Goal: Information Seeking & Learning: Learn about a topic

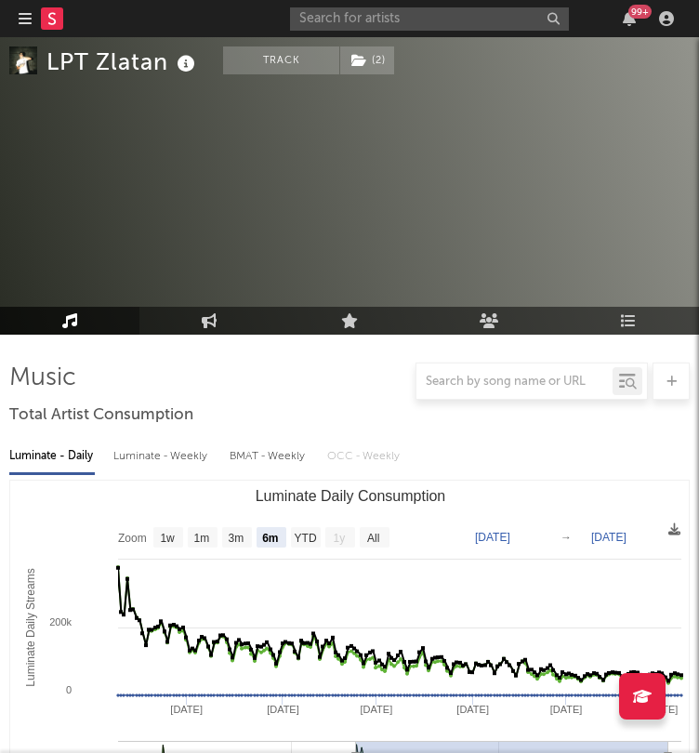
select select "6m"
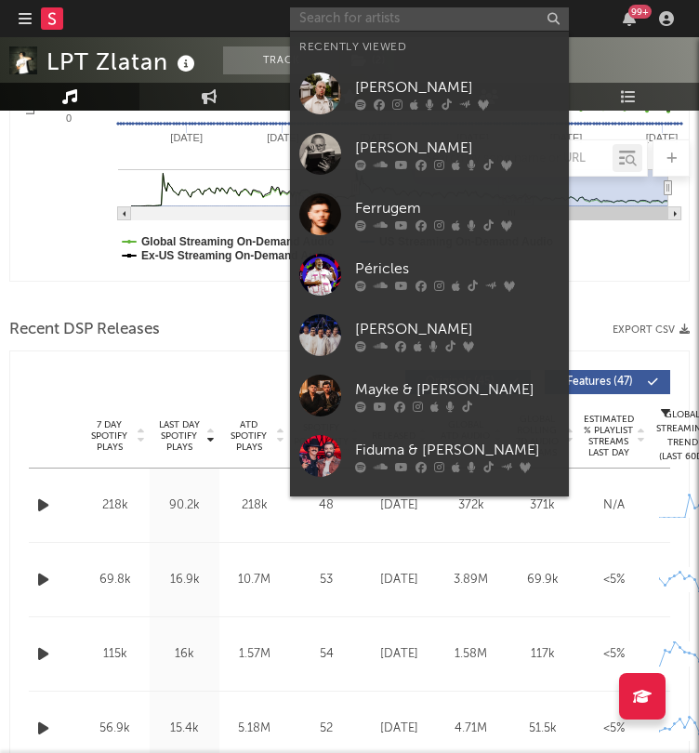
click at [460, 23] on input "text" at bounding box center [429, 18] width 279 height 23
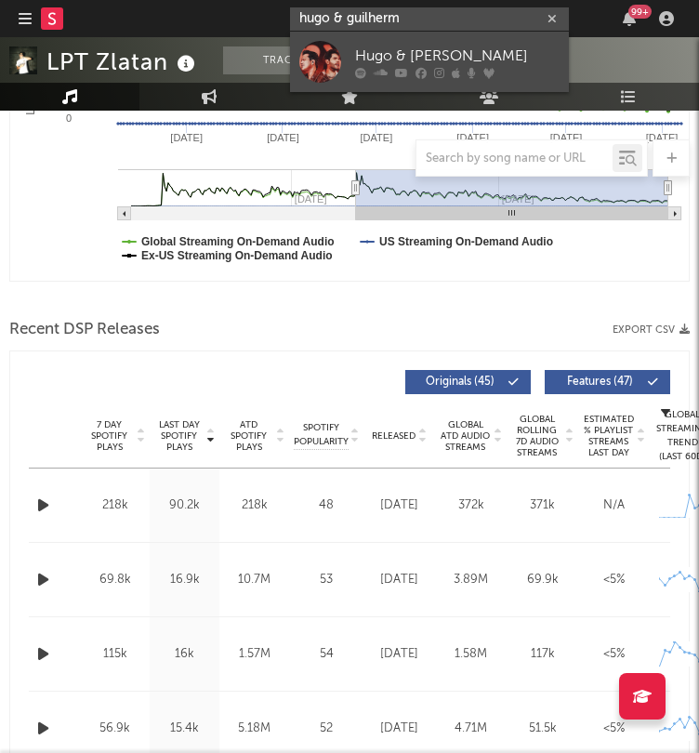
type input "hugo & guilherm"
click at [435, 65] on div "Hugo & [PERSON_NAME]" at bounding box center [457, 56] width 204 height 22
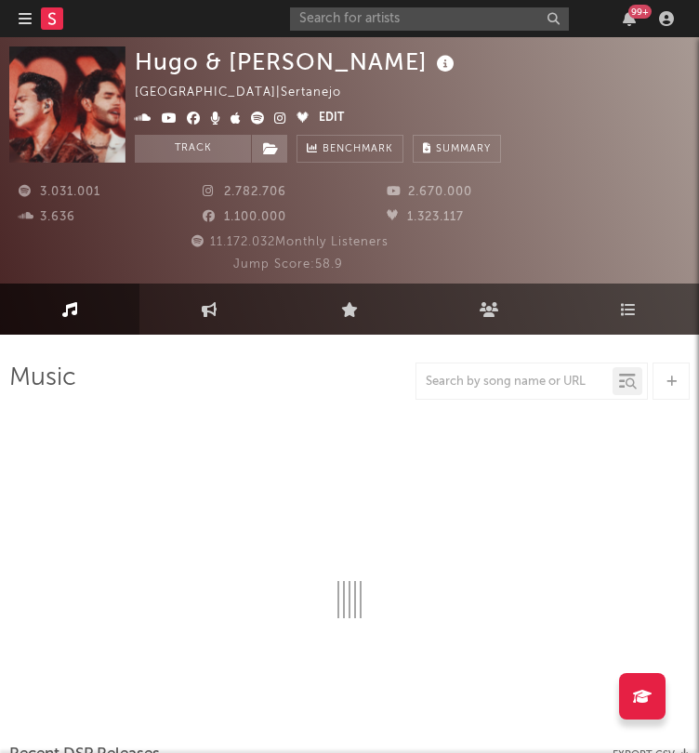
select select "6m"
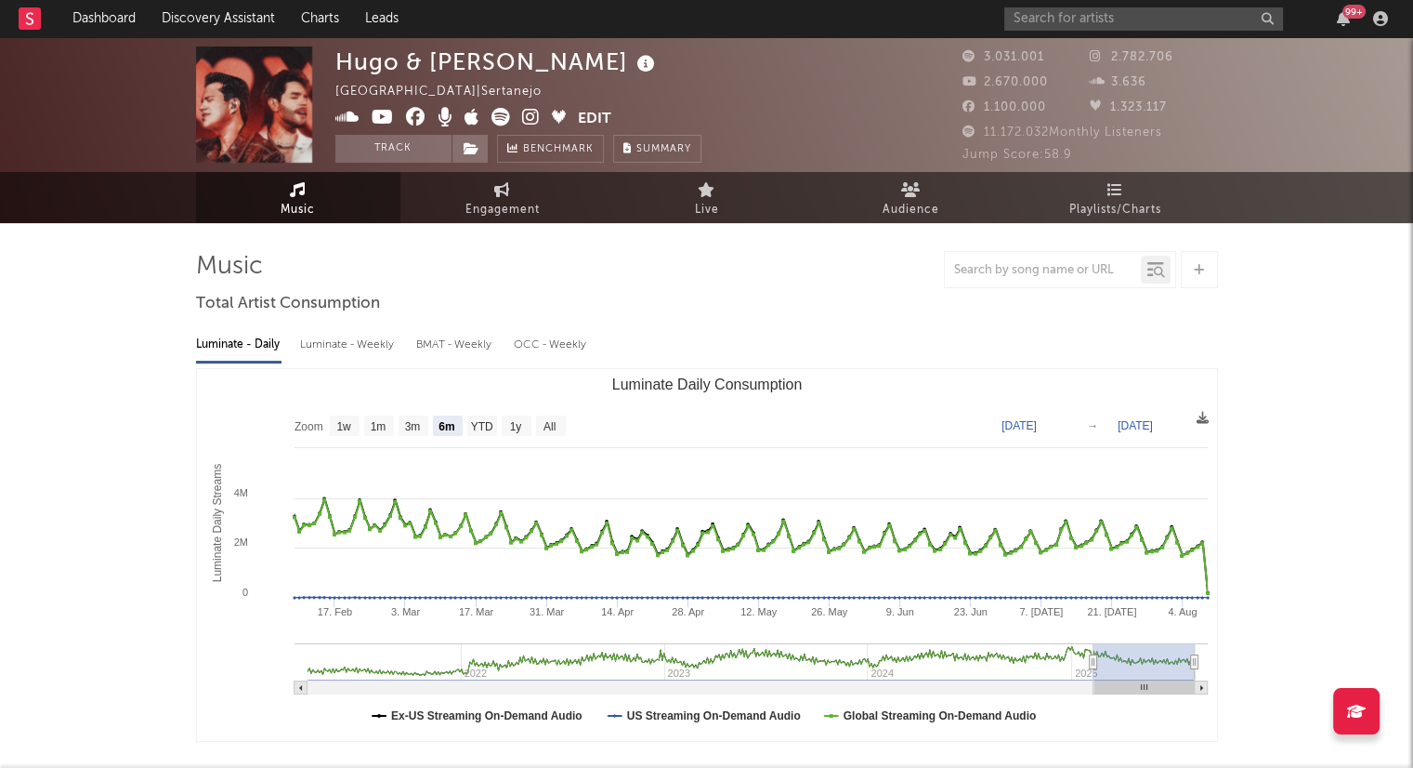
drag, startPoint x: 116, startPoint y: 120, endPoint x: 125, endPoint y: 112, distance: 11.2
click at [116, 120] on div "[PERSON_NAME] & [PERSON_NAME] | Sertanejo Edit Track Benchmark Summary 3.031.00…" at bounding box center [706, 104] width 1413 height 135
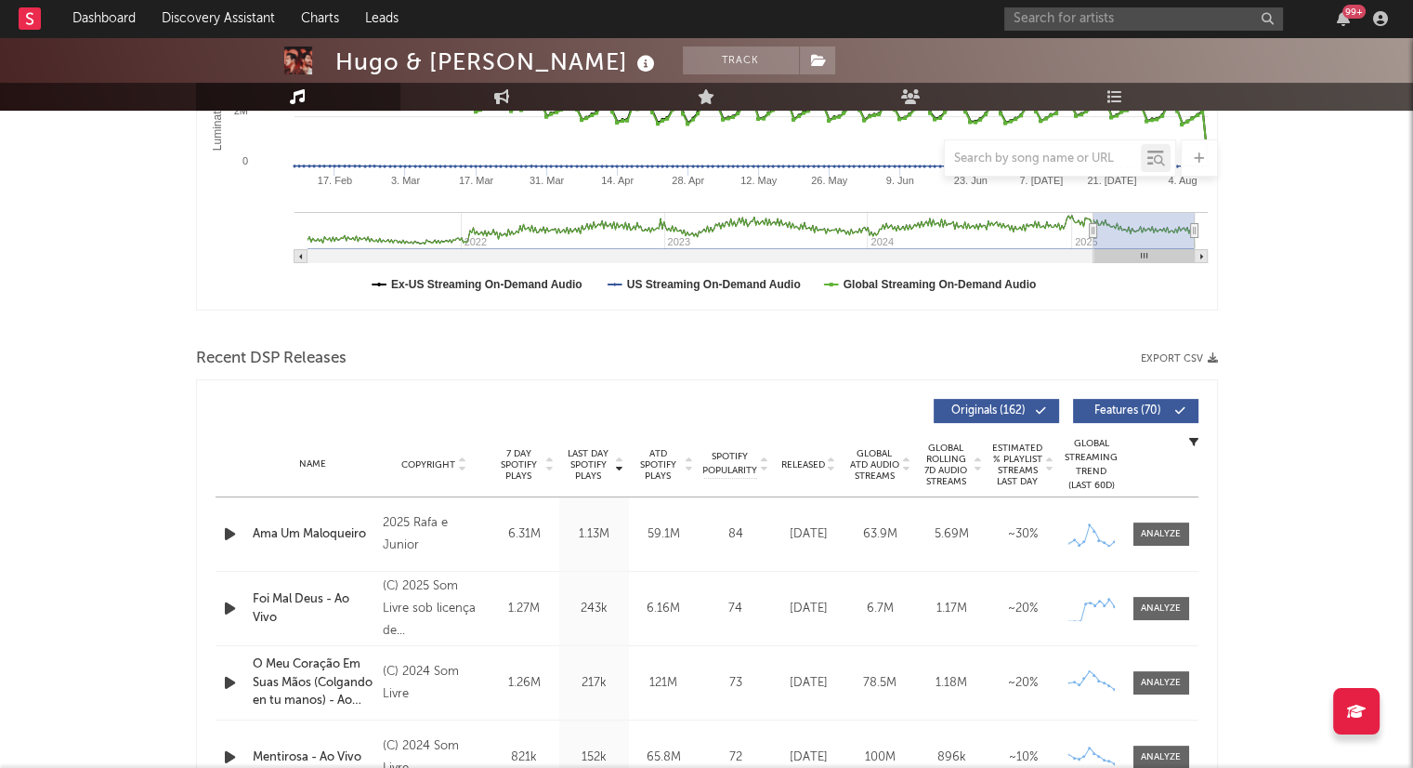
scroll to position [437, 0]
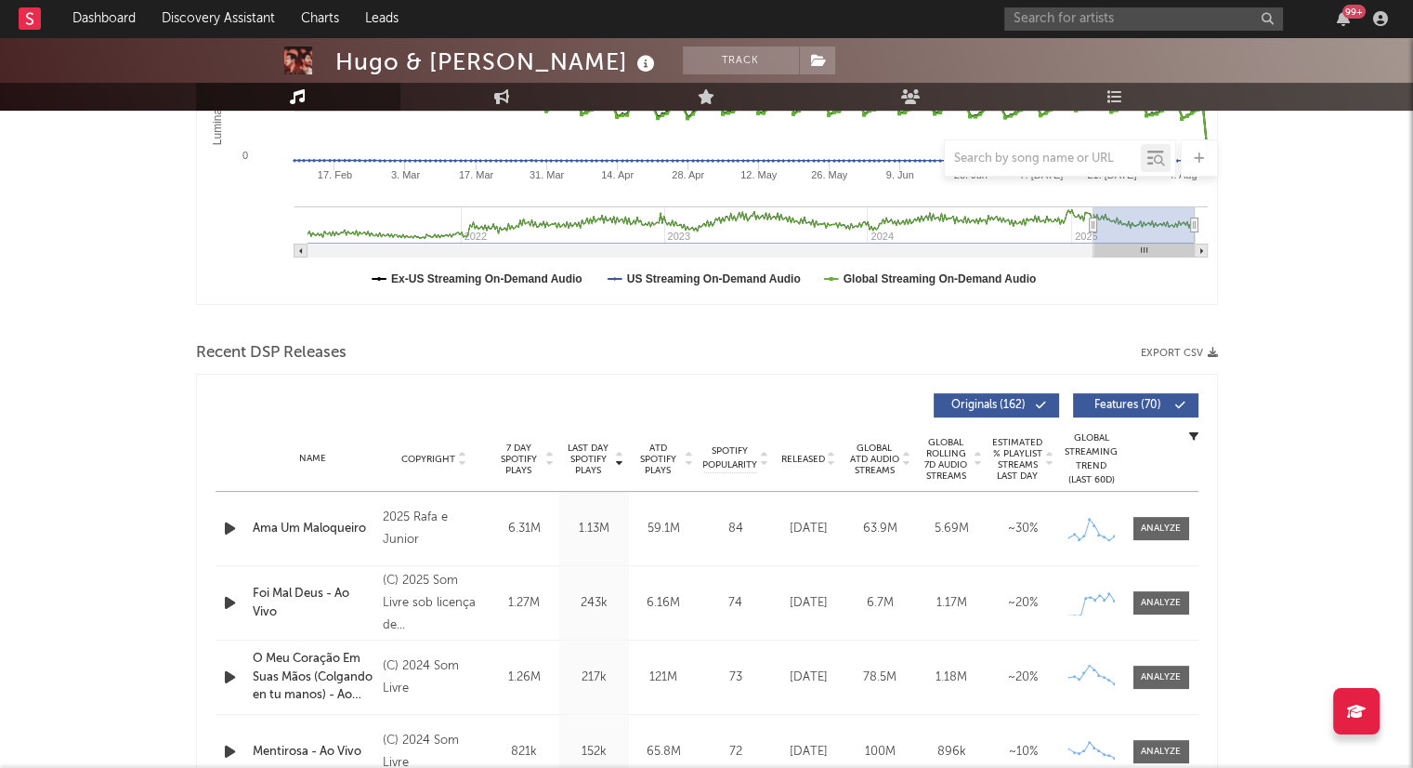
click at [698, 349] on button "Export CSV" at bounding box center [1179, 353] width 77 height 11
click at [698, 17] on input "text" at bounding box center [1144, 18] width 279 height 23
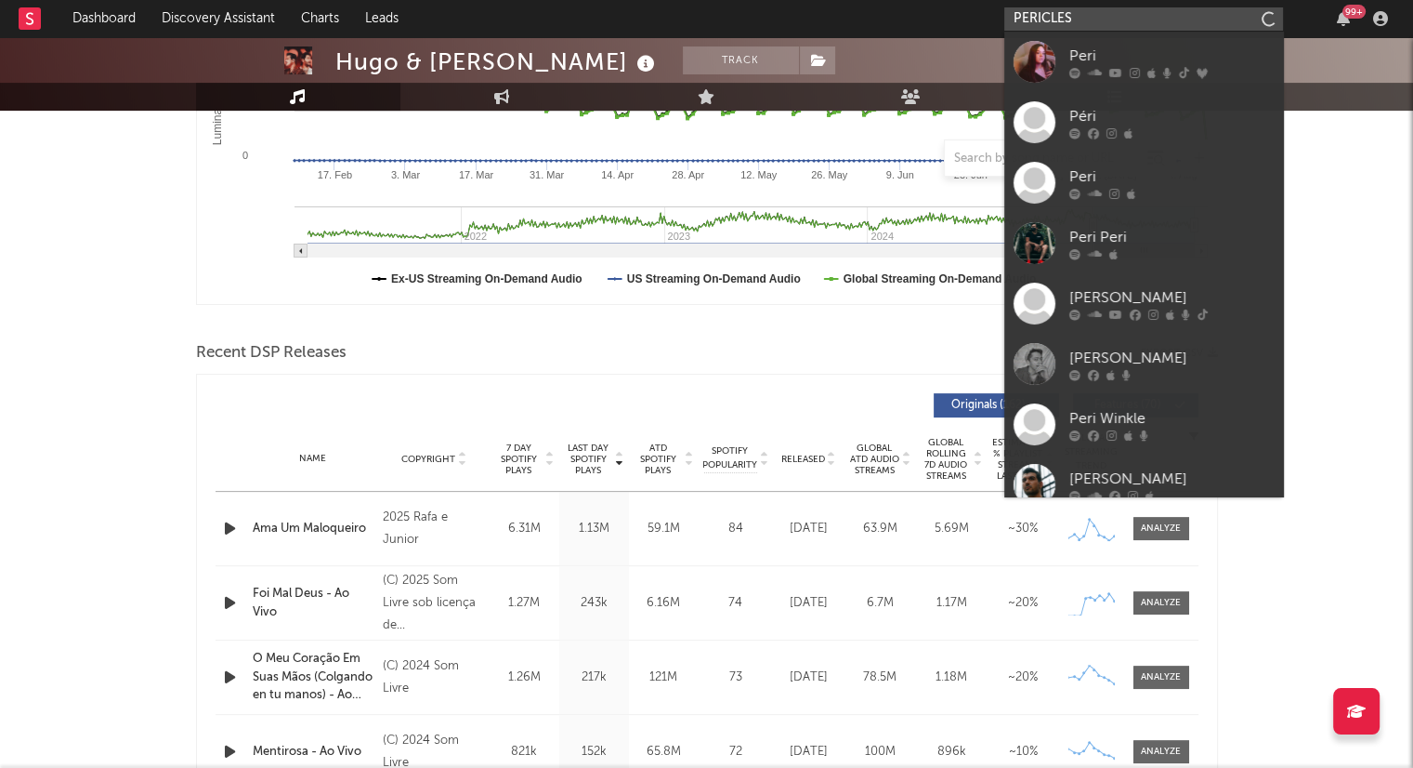
type input "PERICLES"
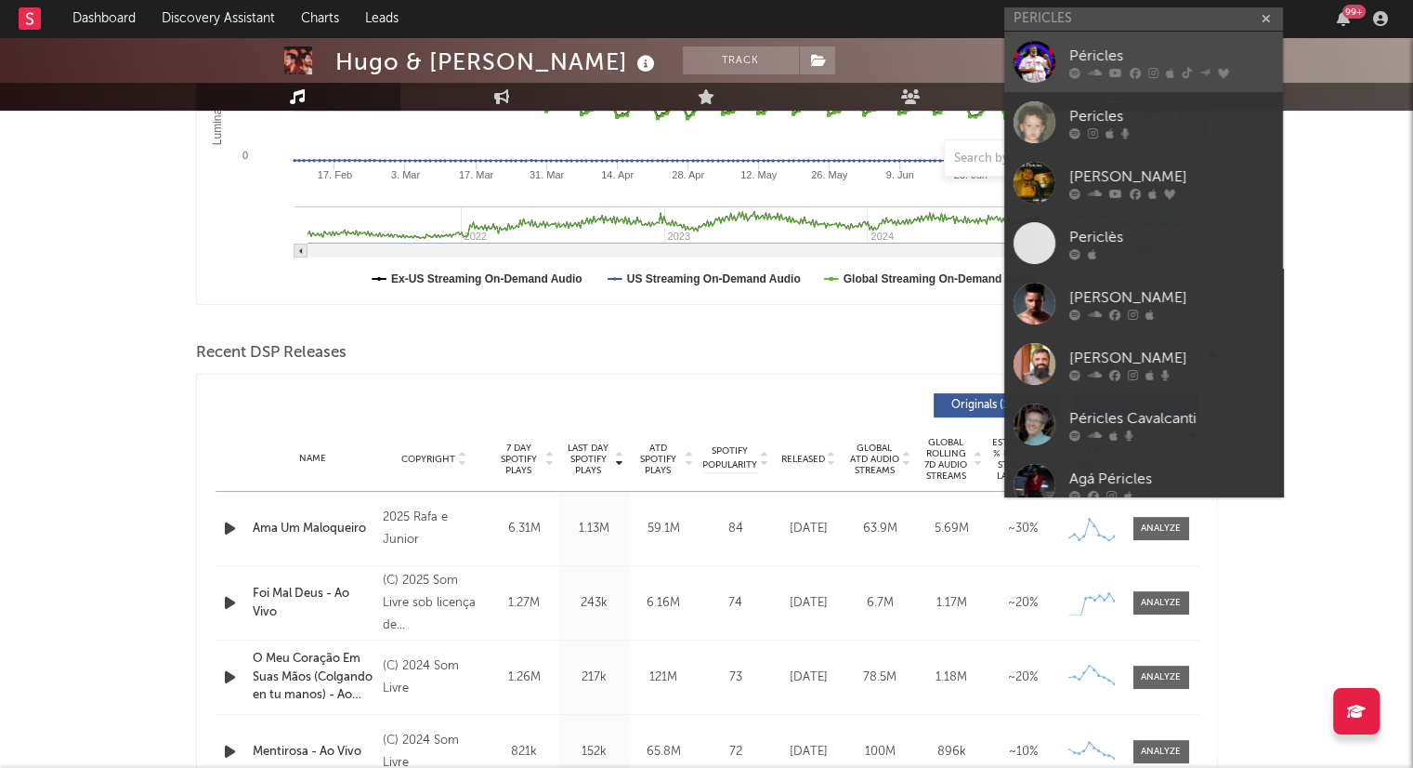
click at [698, 48] on div "Péricles" at bounding box center [1172, 56] width 204 height 22
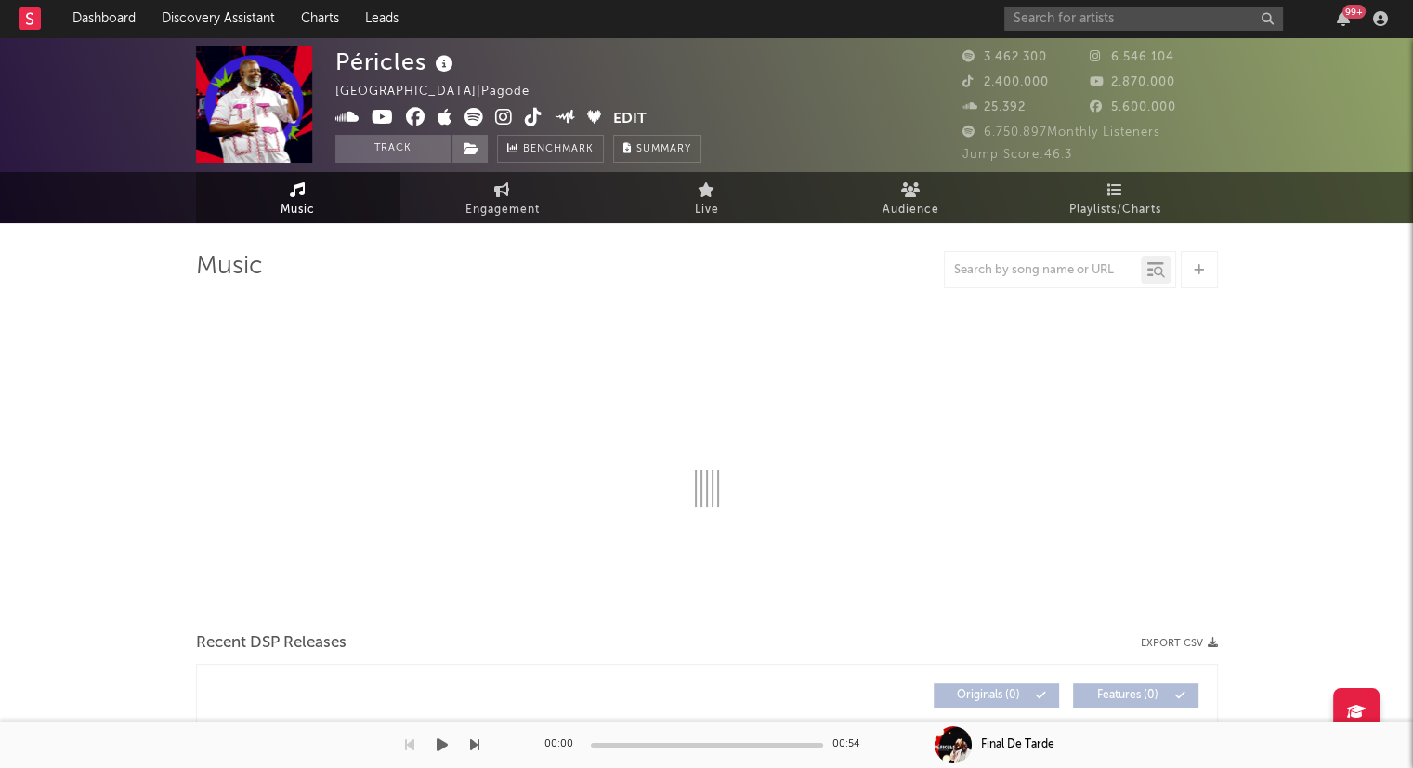
select select "6m"
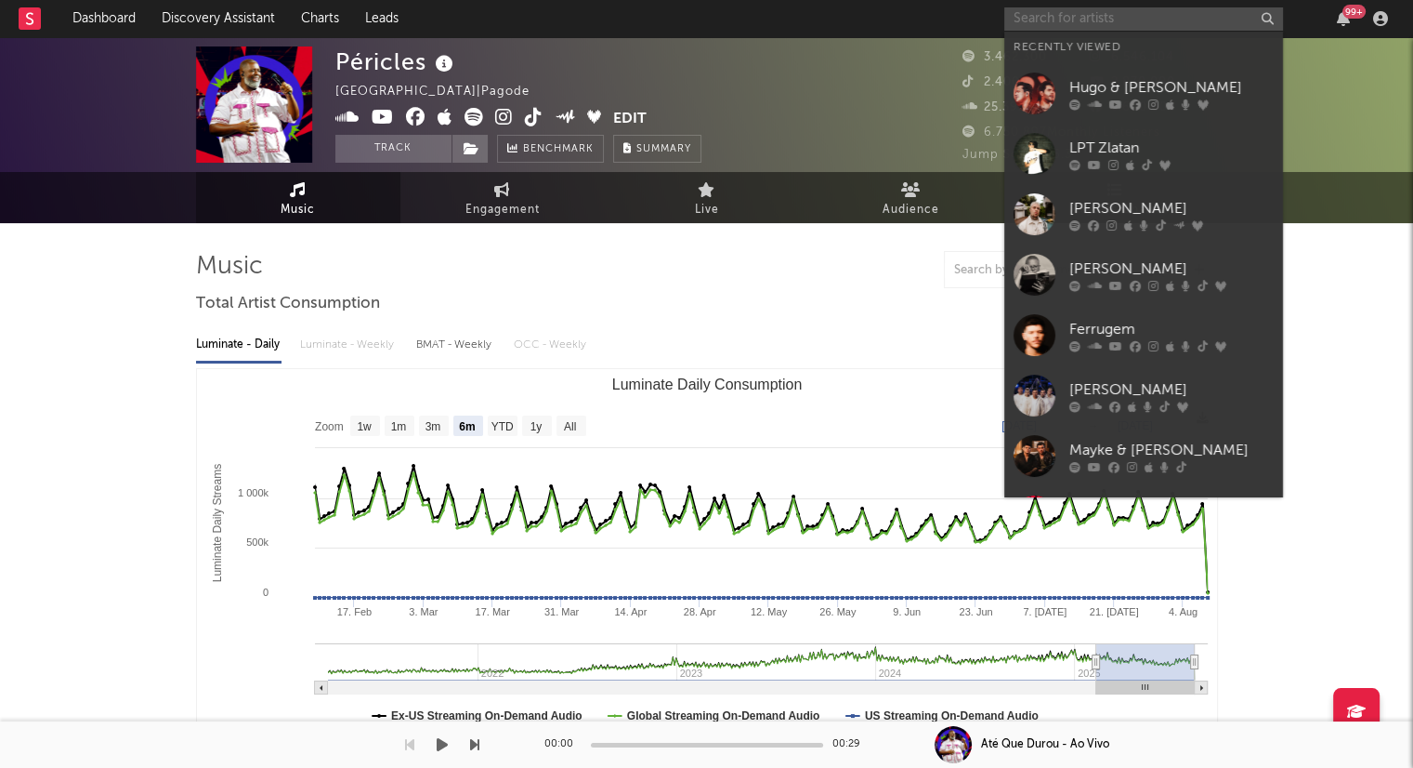
click at [698, 15] on input "text" at bounding box center [1144, 18] width 279 height 23
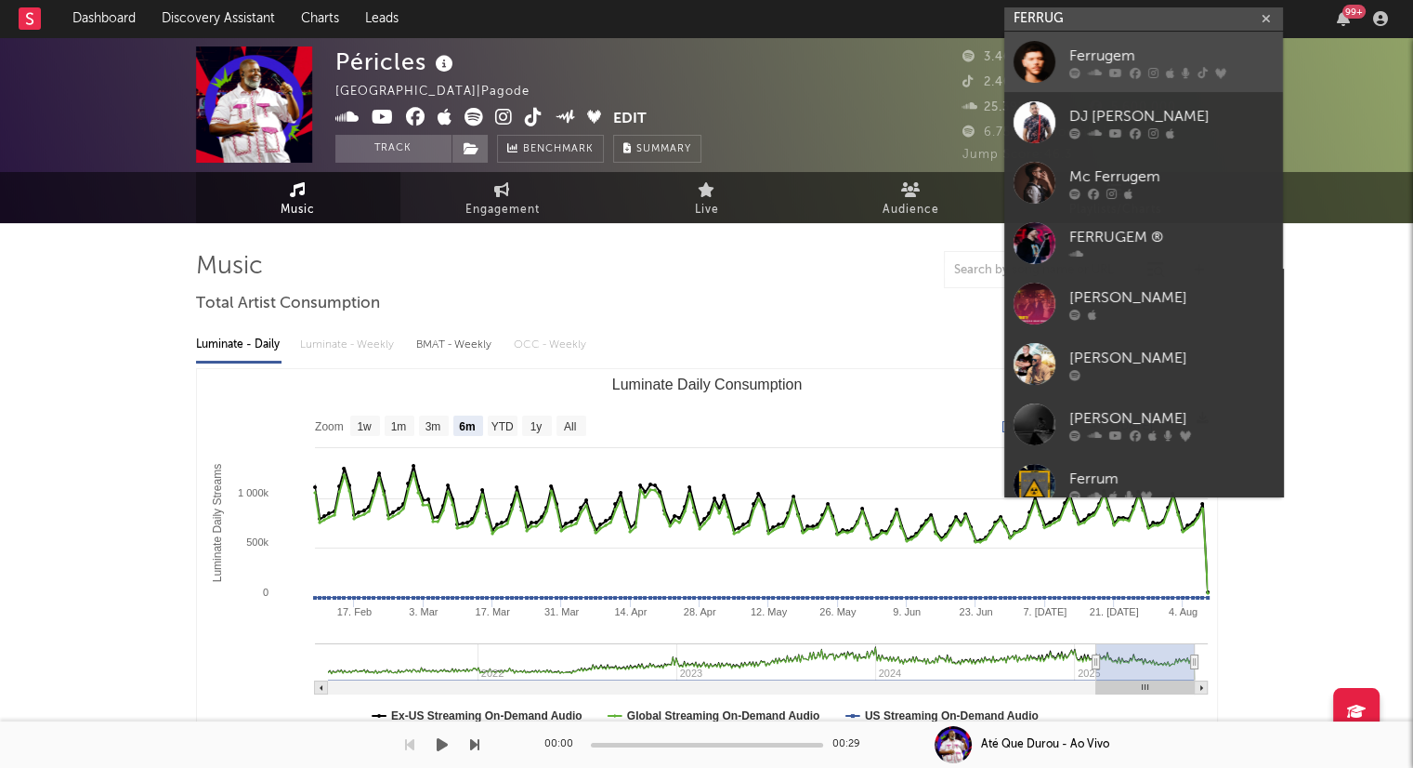
type input "FERRUG"
click at [698, 40] on link "Ferrugem" at bounding box center [1144, 62] width 279 height 60
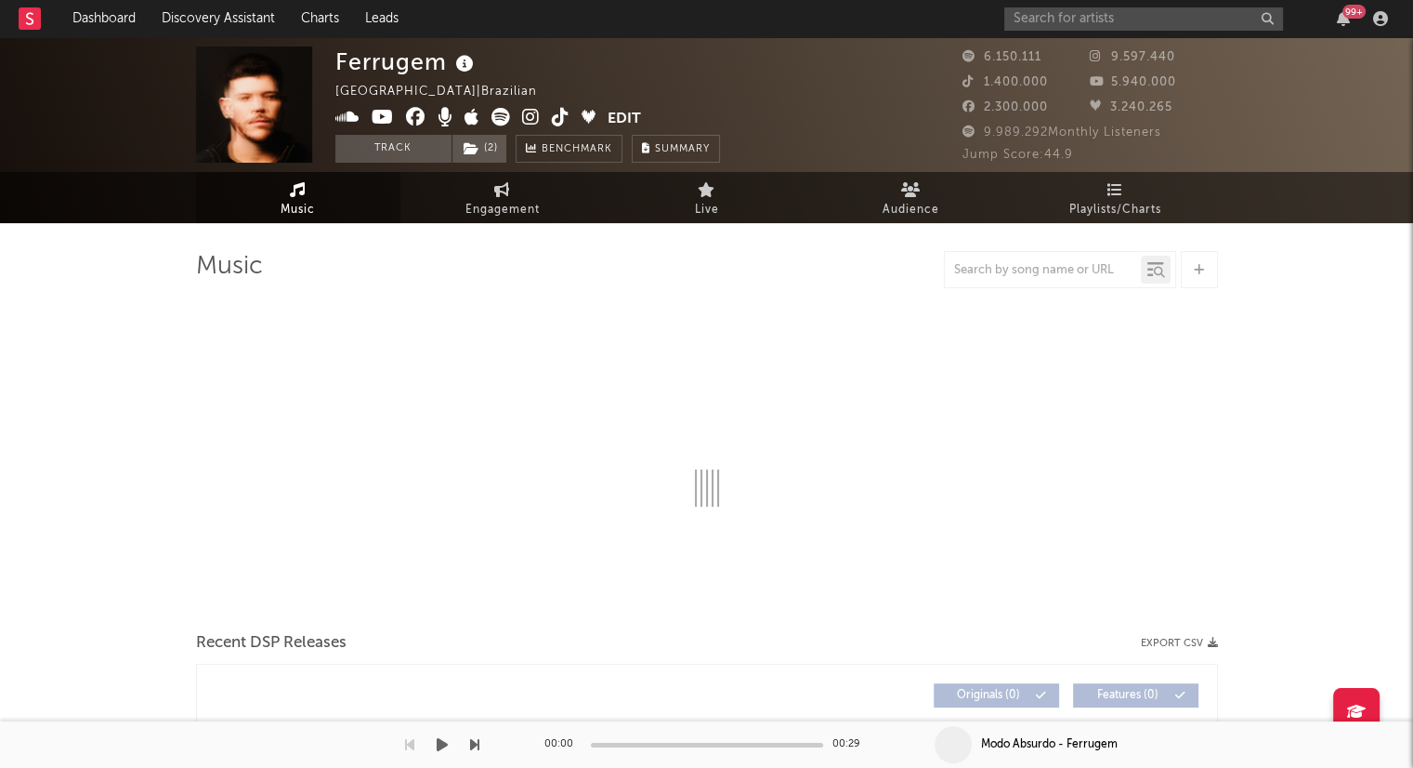
select select "6m"
